Goal: Information Seeking & Learning: Learn about a topic

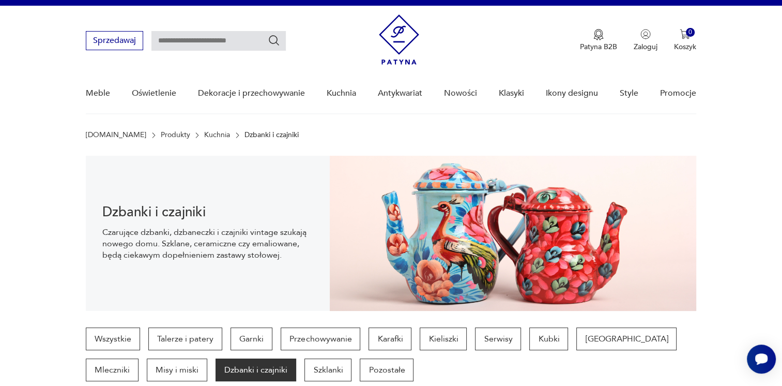
click at [495, 240] on img at bounding box center [513, 233] width 366 height 155
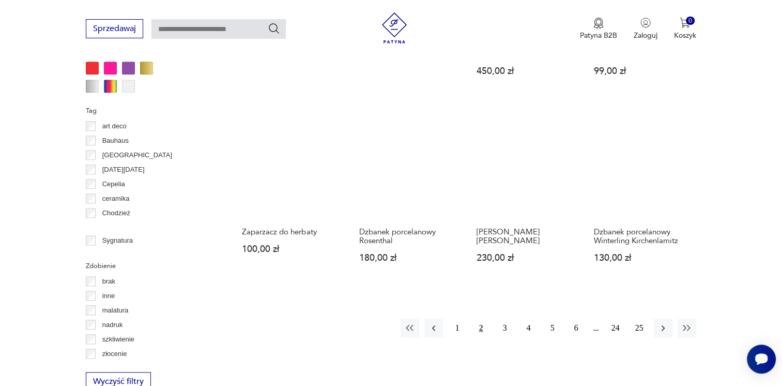
scroll to position [945, 0]
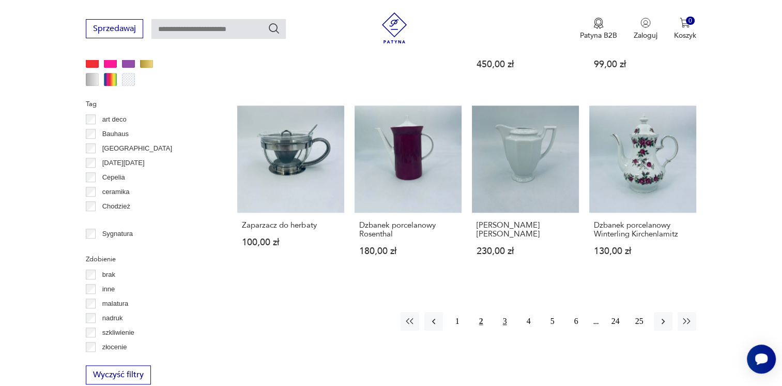
click at [502, 312] on button "3" at bounding box center [505, 321] width 19 height 19
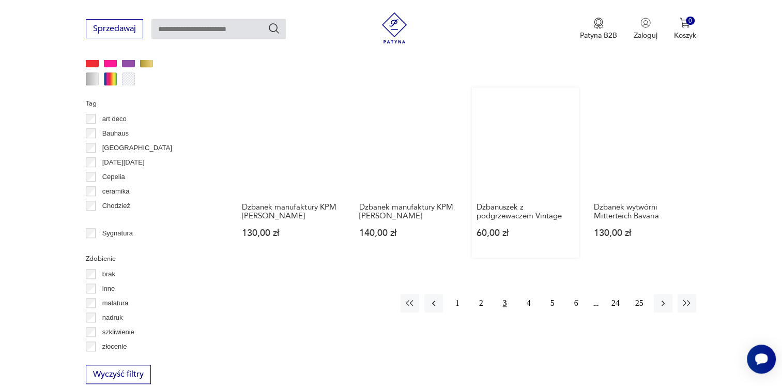
scroll to position [998, 0]
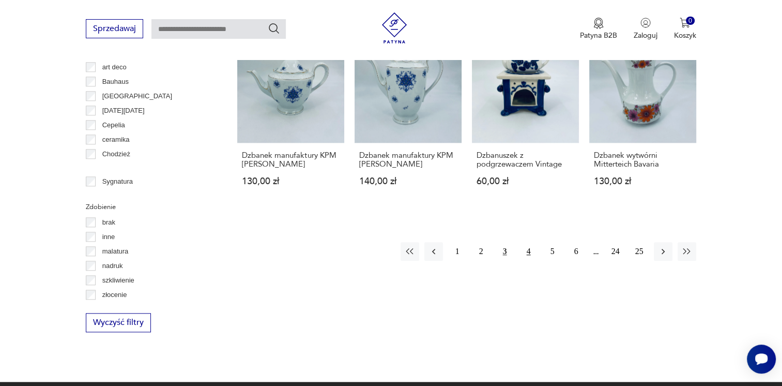
click at [530, 247] on button "4" at bounding box center [529, 251] width 19 height 19
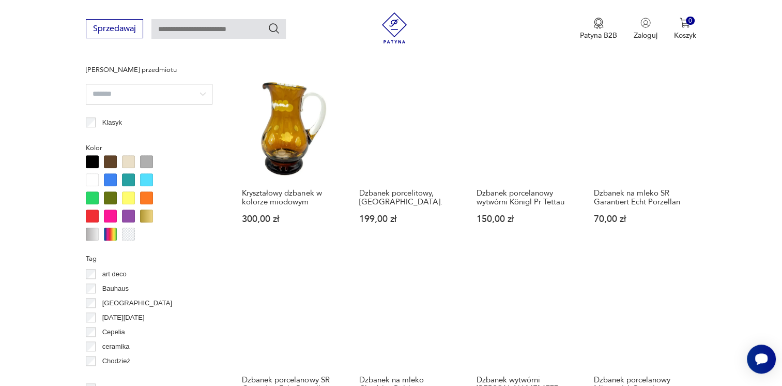
scroll to position [998, 0]
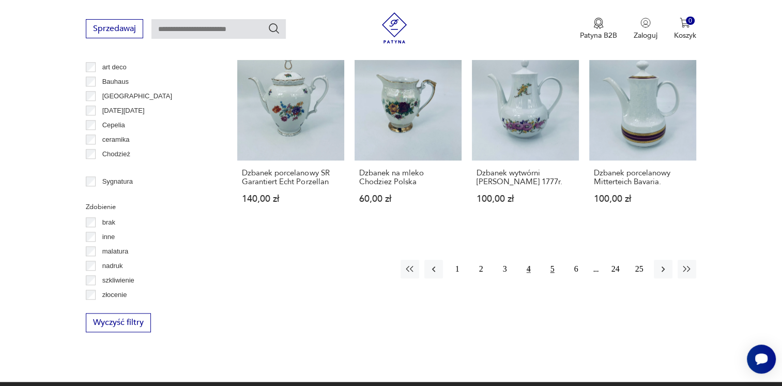
click at [554, 260] on button "5" at bounding box center [552, 269] width 19 height 19
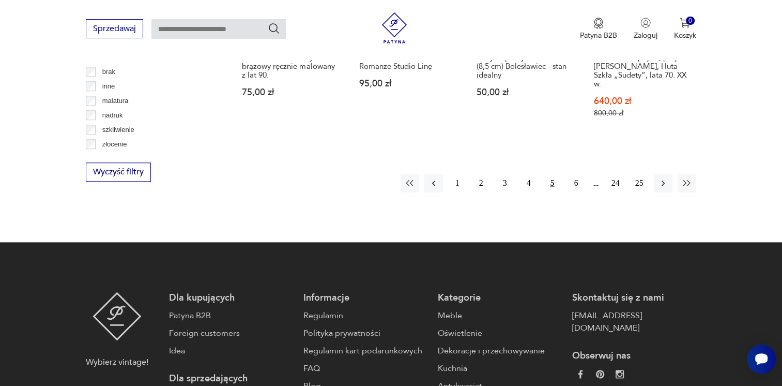
scroll to position [1153, 0]
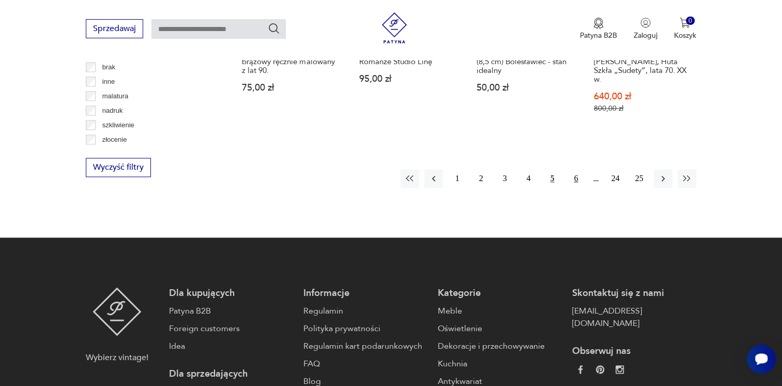
click at [574, 169] on button "6" at bounding box center [576, 178] width 19 height 19
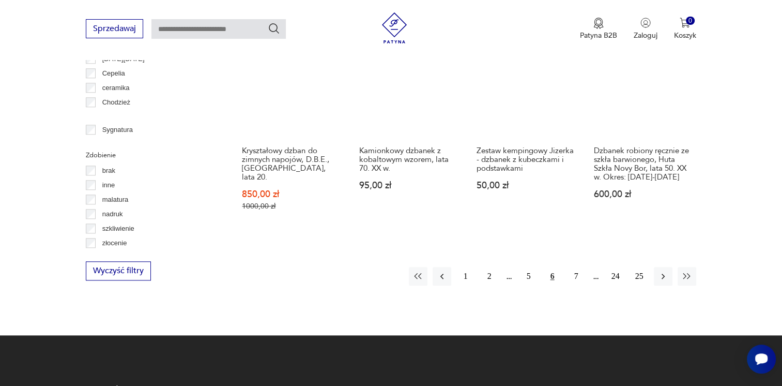
scroll to position [1101, 0]
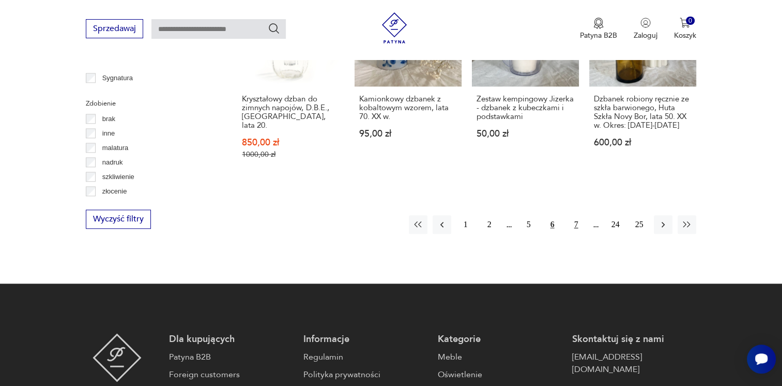
click at [576, 215] on button "7" at bounding box center [576, 224] width 19 height 19
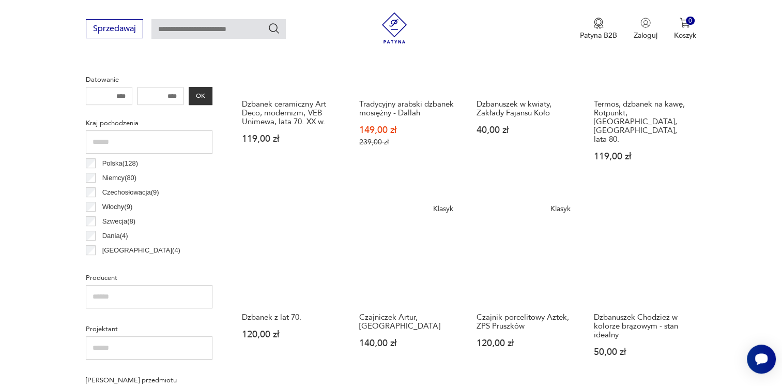
scroll to position [584, 0]
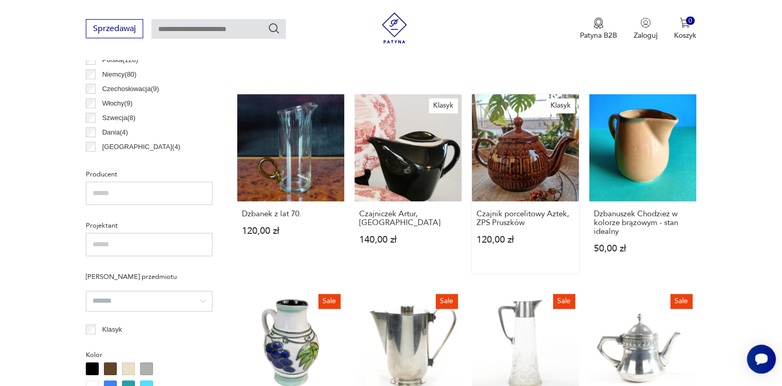
click at [521, 142] on link "Klasyk Czajnik porcelitowy Aztek, ZPS Pruszków 120,00 zł" at bounding box center [525, 183] width 107 height 179
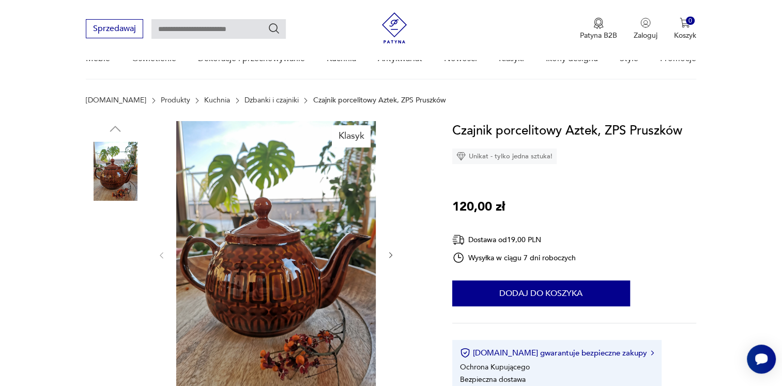
scroll to position [103, 0]
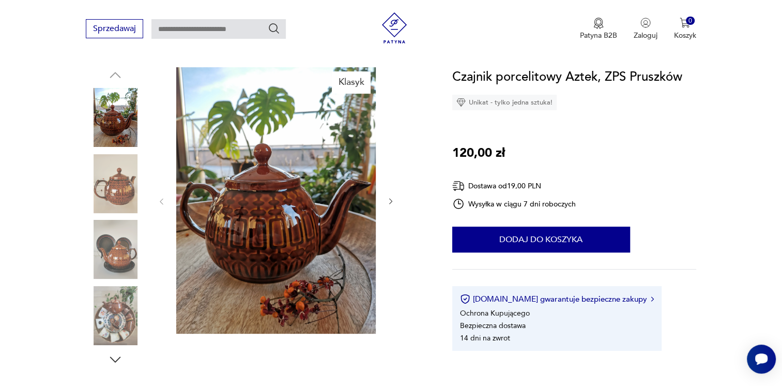
click at [269, 239] on img at bounding box center [276, 200] width 200 height 266
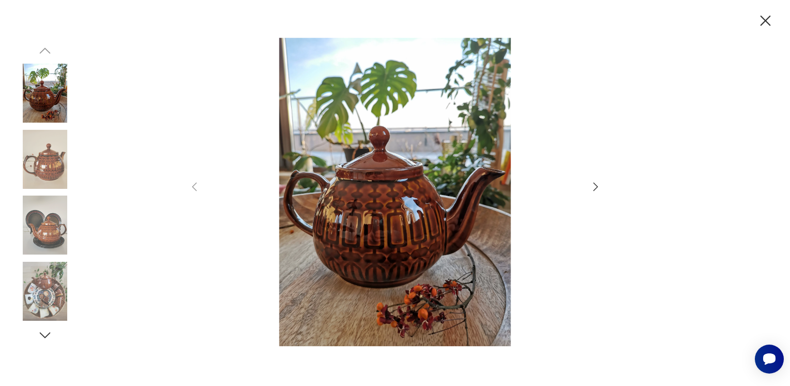
click at [592, 188] on icon "button" at bounding box center [595, 186] width 12 height 12
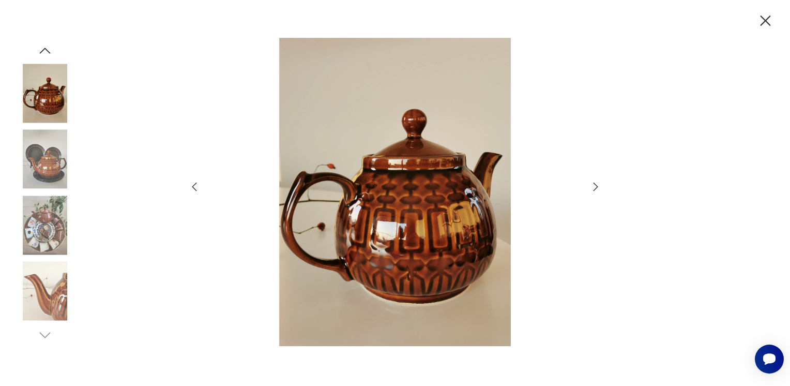
click at [592, 188] on icon "button" at bounding box center [595, 186] width 12 height 12
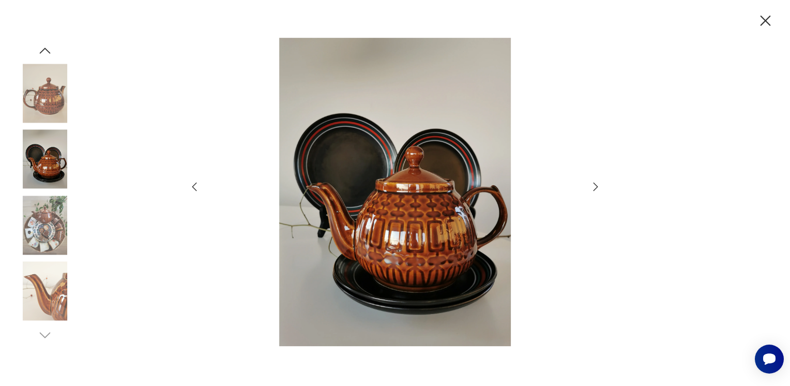
click at [596, 186] on icon "button" at bounding box center [595, 186] width 12 height 12
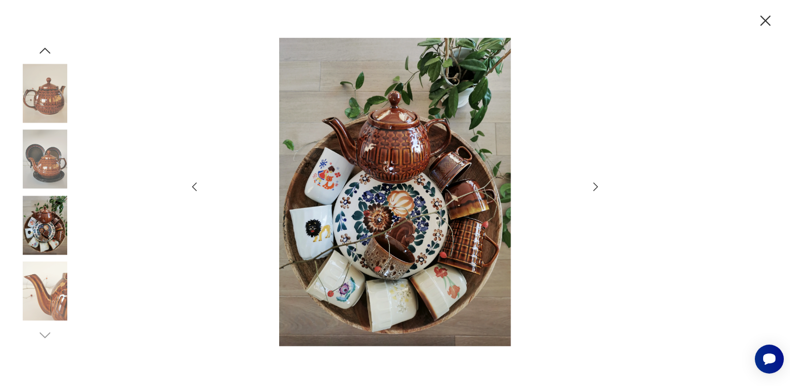
click at [596, 186] on icon "button" at bounding box center [595, 186] width 12 height 12
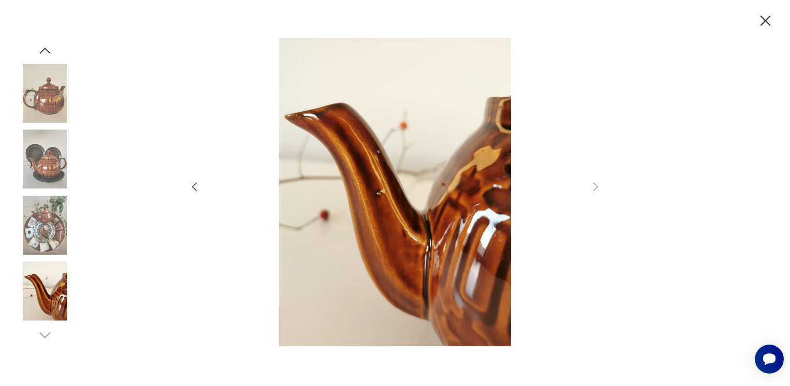
click at [191, 188] on icon "button" at bounding box center [194, 186] width 12 height 12
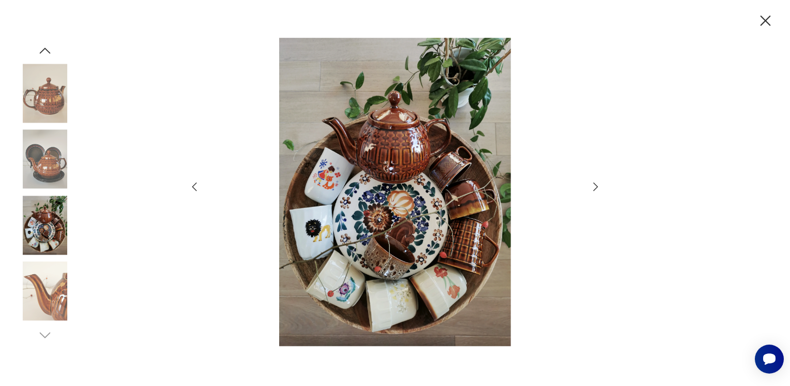
click at [764, 22] on icon "button" at bounding box center [765, 21] width 10 height 10
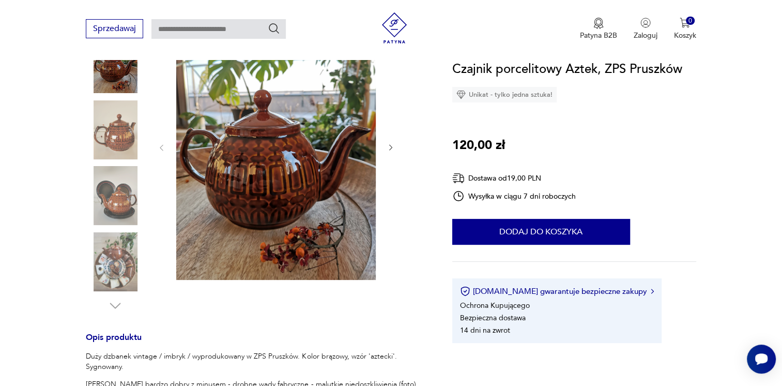
scroll to position [207, 0]
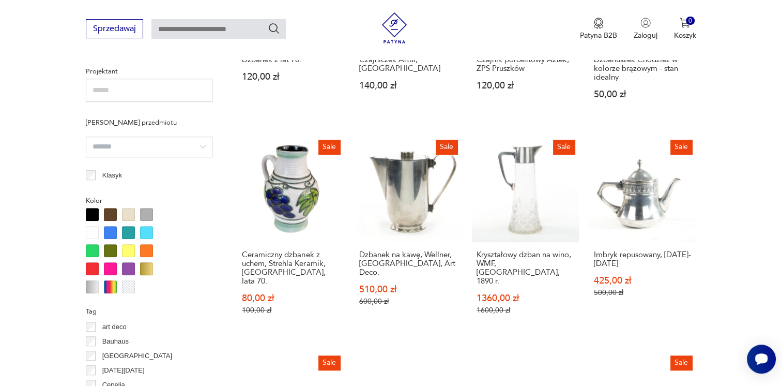
scroll to position [1048, 0]
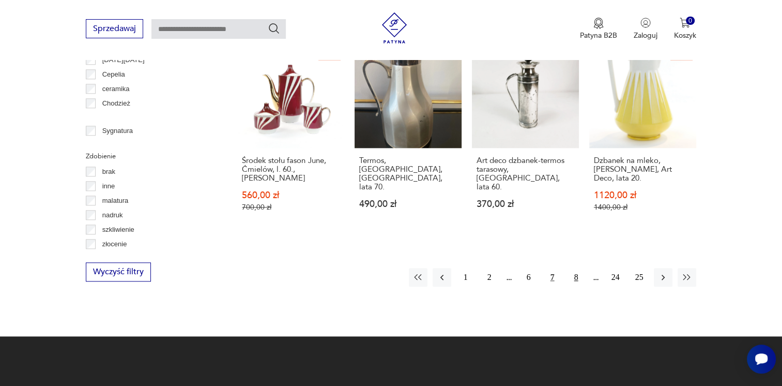
click at [574, 268] on button "8" at bounding box center [576, 277] width 19 height 19
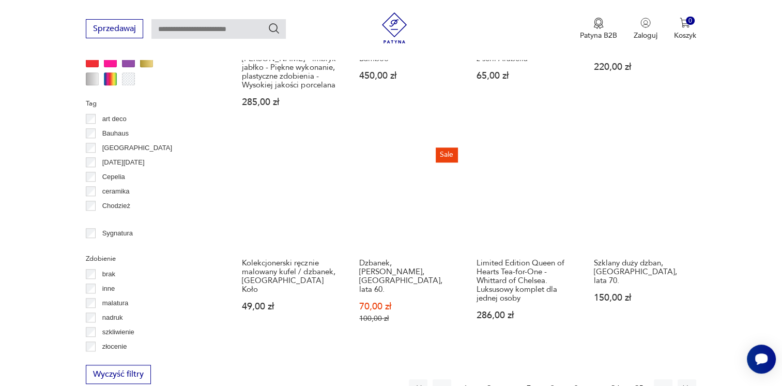
scroll to position [1153, 0]
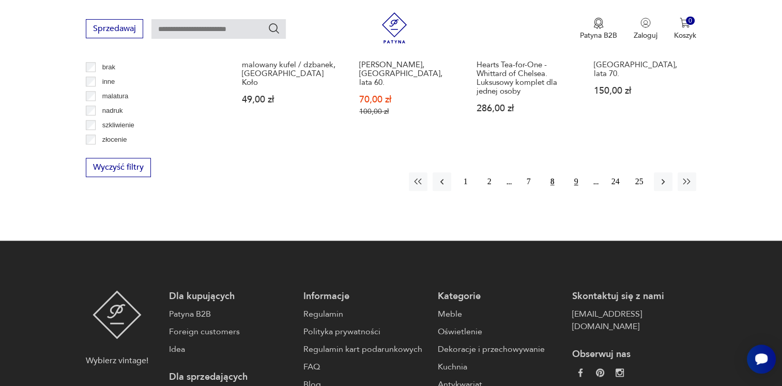
click at [578, 172] on button "9" at bounding box center [576, 181] width 19 height 19
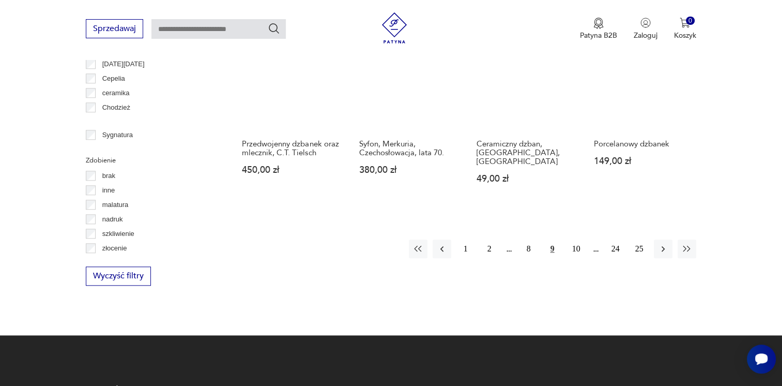
scroll to position [1101, 0]
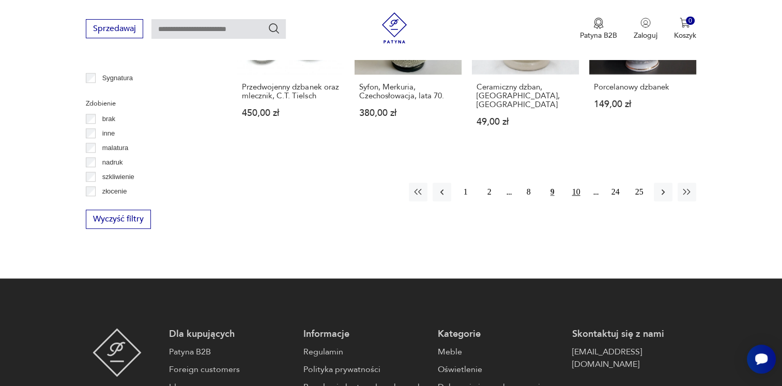
click at [571, 182] on button "10" at bounding box center [576, 191] width 19 height 19
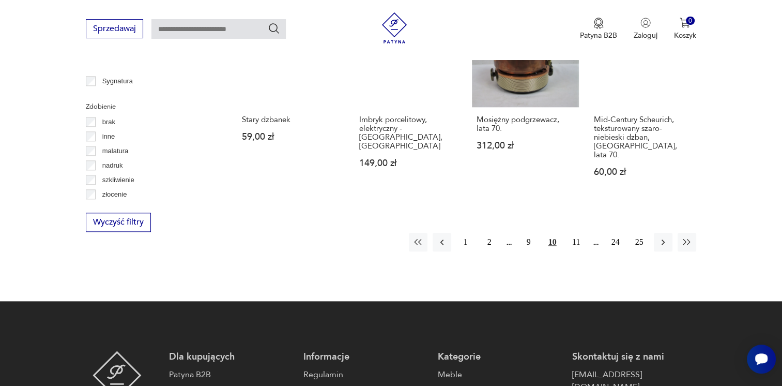
scroll to position [1101, 0]
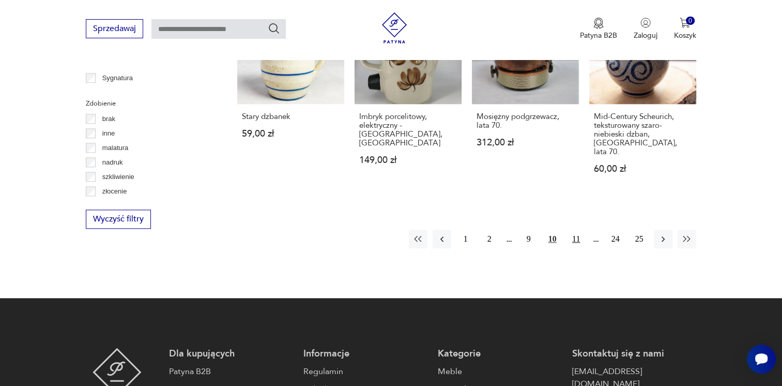
click at [575, 230] on button "11" at bounding box center [576, 239] width 19 height 19
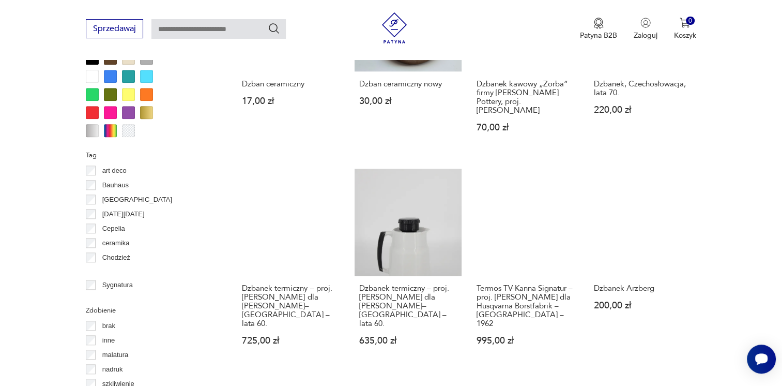
scroll to position [1101, 0]
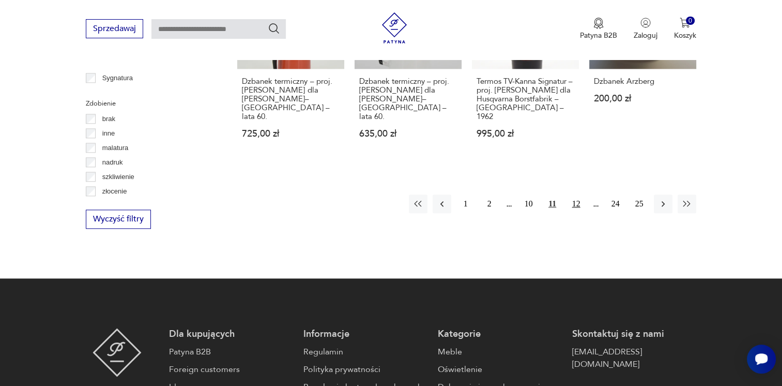
click at [581, 194] on button "12" at bounding box center [576, 203] width 19 height 19
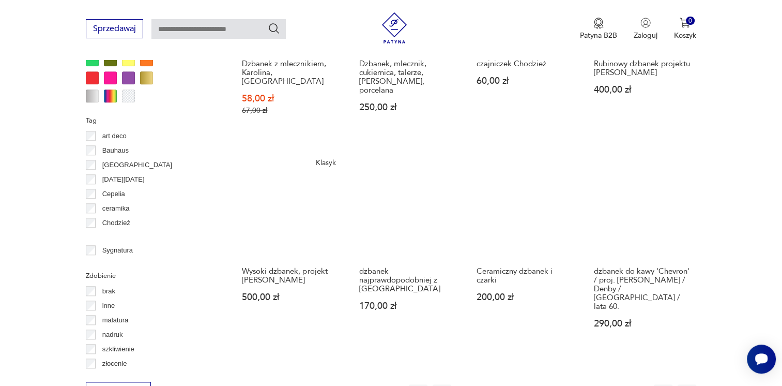
scroll to position [946, 0]
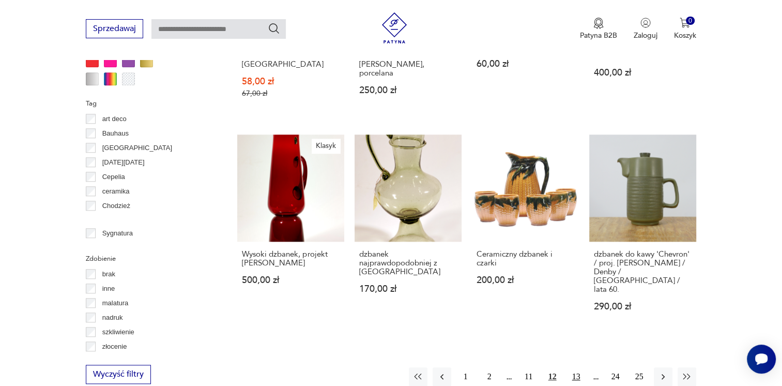
click at [575, 367] on button "13" at bounding box center [576, 376] width 19 height 19
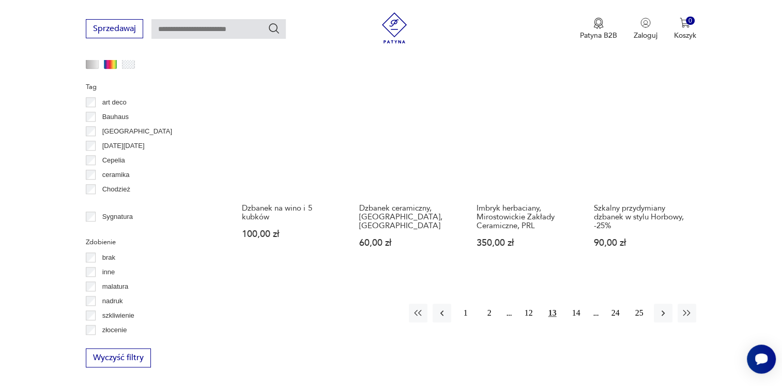
scroll to position [1049, 0]
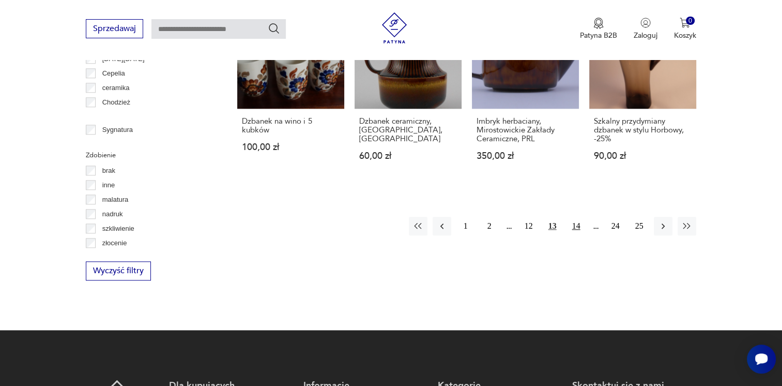
click at [577, 222] on button "14" at bounding box center [576, 226] width 19 height 19
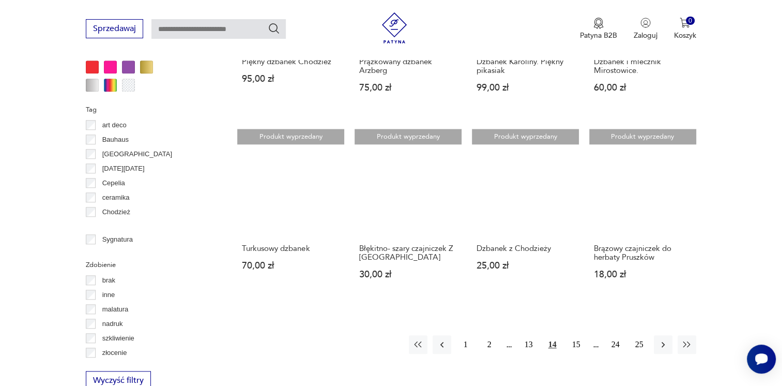
scroll to position [946, 0]
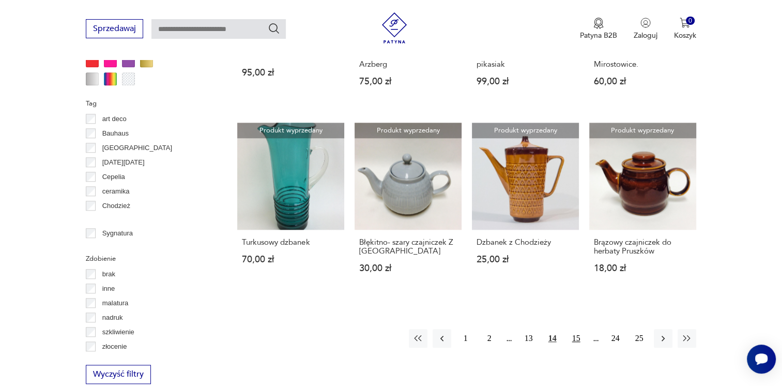
click at [576, 329] on button "15" at bounding box center [576, 338] width 19 height 19
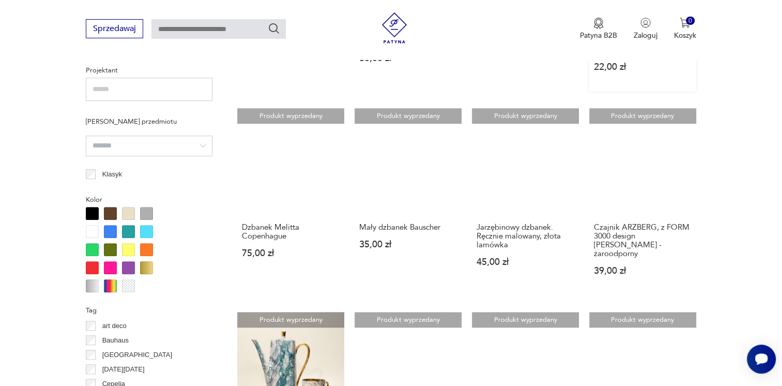
scroll to position [998, 0]
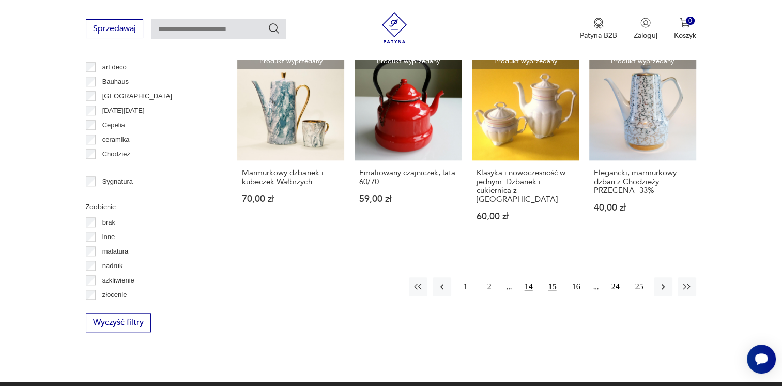
click at [531, 277] on button "14" at bounding box center [529, 286] width 19 height 19
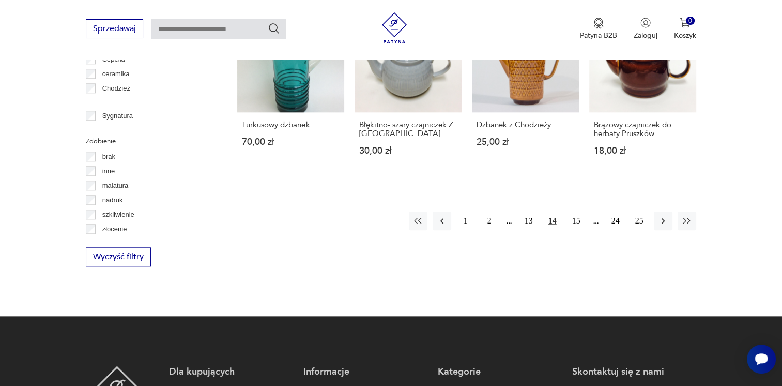
scroll to position [960, 0]
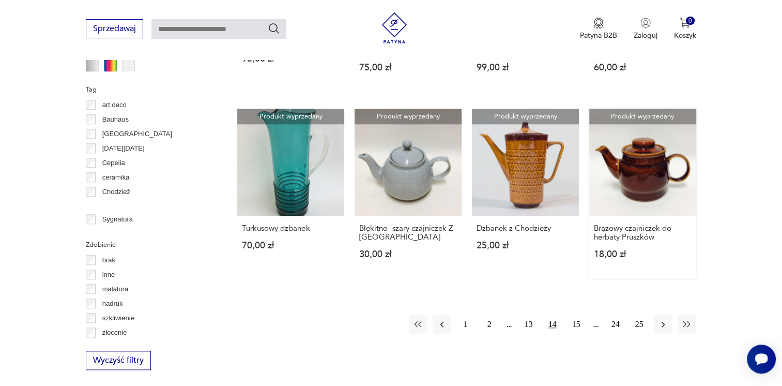
click at [645, 179] on link "Produkt wyprzedany Brązowy czajniczek do herbaty Pruszków 18,00 zł" at bounding box center [642, 194] width 107 height 170
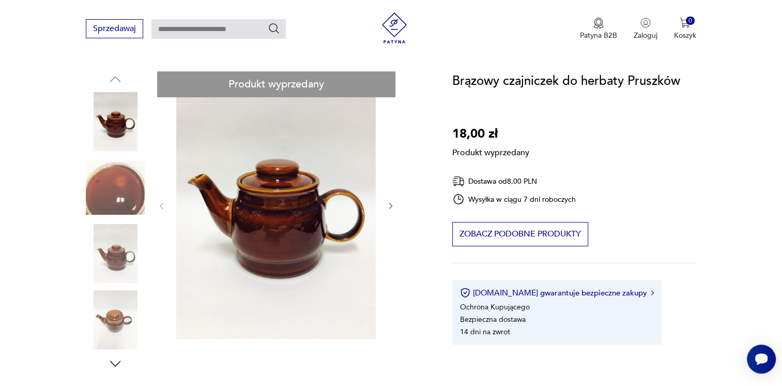
scroll to position [155, 0]
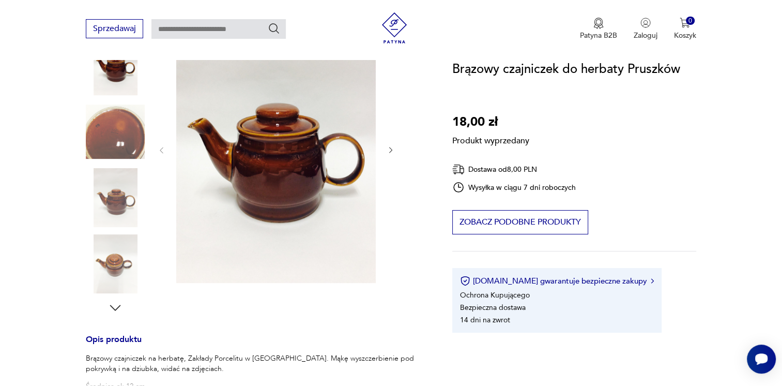
click at [391, 150] on div "Produkt wyprzedany Opis produktu Brązowy czajniczek na herbatę, Zakłady Porceli…" at bounding box center [256, 329] width 341 height 626
click at [388, 152] on div "Produkt wyprzedany Opis produktu Brązowy czajniczek na herbatę, Zakłady Porceli…" at bounding box center [256, 329] width 341 height 626
click at [112, 207] on div "Produkt wyprzedany Opis produktu Brązowy czajniczek na herbatę, Zakłady Porceli…" at bounding box center [256, 329] width 341 height 626
click at [114, 273] on div "Produkt wyprzedany Opis produktu Brązowy czajniczek na herbatę, Zakłady Porceli…" at bounding box center [256, 329] width 341 height 626
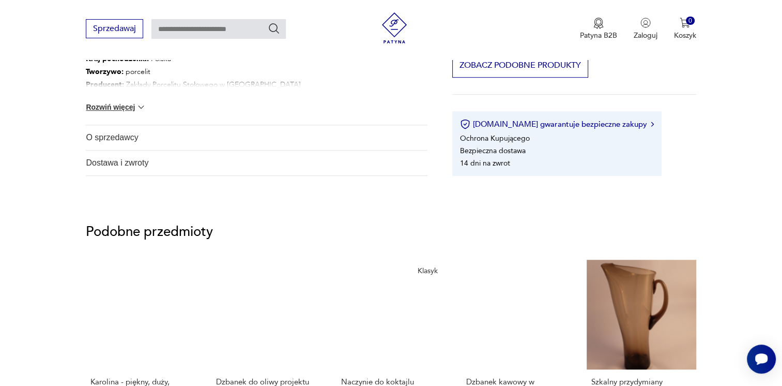
scroll to position [517, 0]
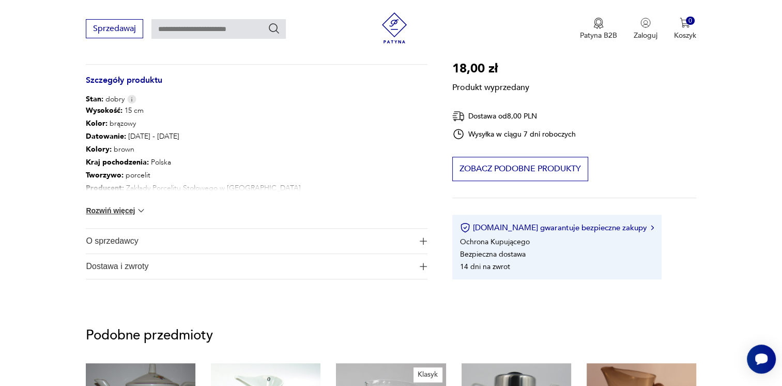
click at [127, 211] on button "Rozwiń więcej" at bounding box center [116, 210] width 60 height 10
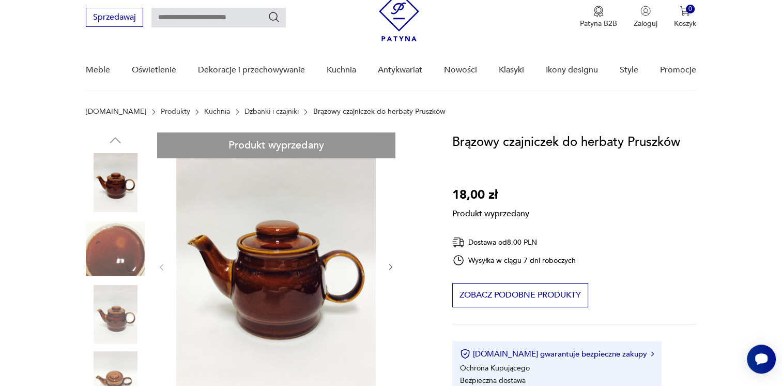
scroll to position [0, 0]
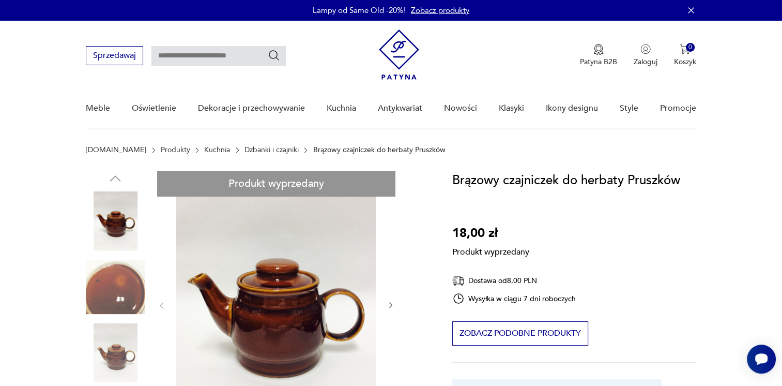
click at [235, 56] on input "text" at bounding box center [218, 56] width 134 height 20
type input "********"
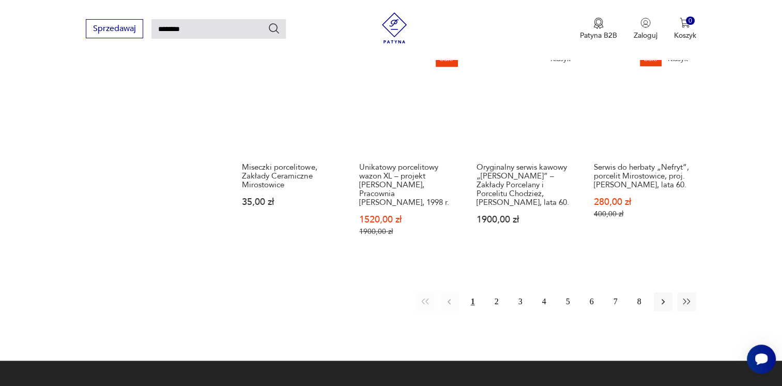
scroll to position [864, 0]
